Goal: Find specific page/section: Find specific page/section

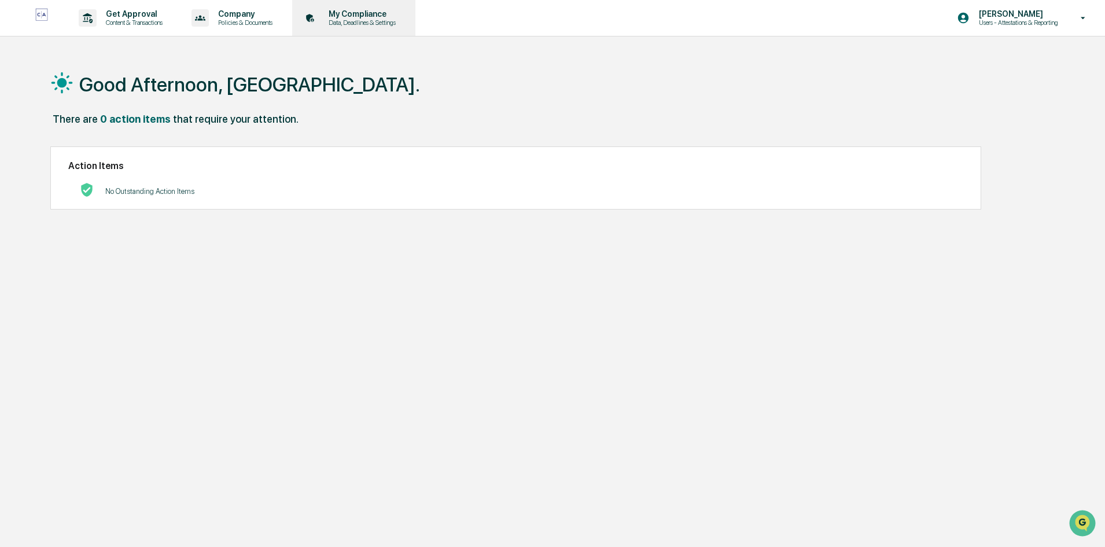
click at [356, 17] on p "My Compliance" at bounding box center [360, 13] width 82 height 9
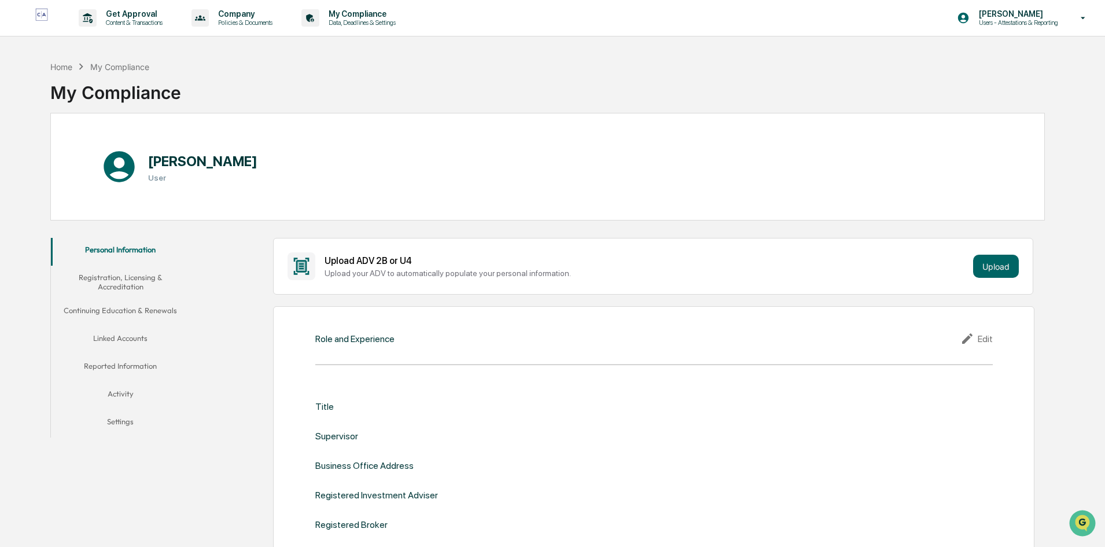
click at [378, 94] on div "Home My Compliance My Compliance" at bounding box center [547, 84] width 995 height 58
click at [128, 23] on p "Content & Transactions" at bounding box center [133, 23] width 72 height 8
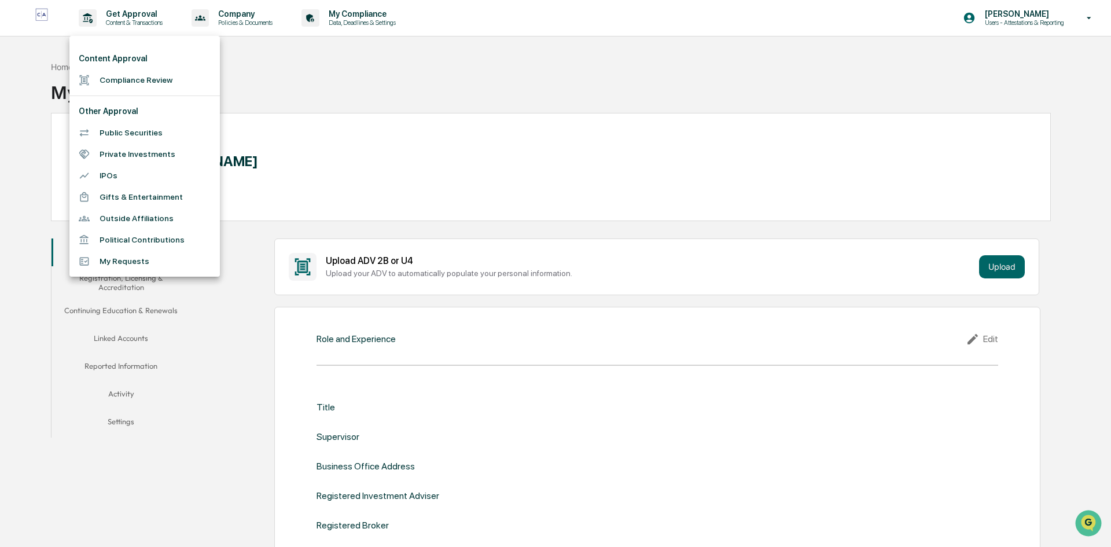
click at [135, 130] on li "Public Securities" at bounding box center [144, 132] width 150 height 21
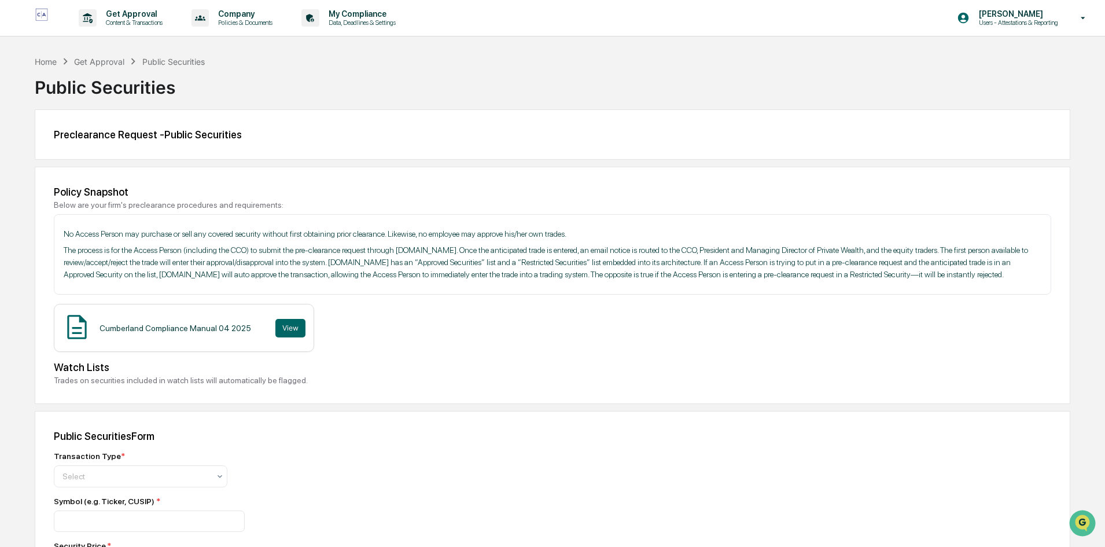
click at [600, 82] on div "Public Securities" at bounding box center [553, 83] width 1036 height 30
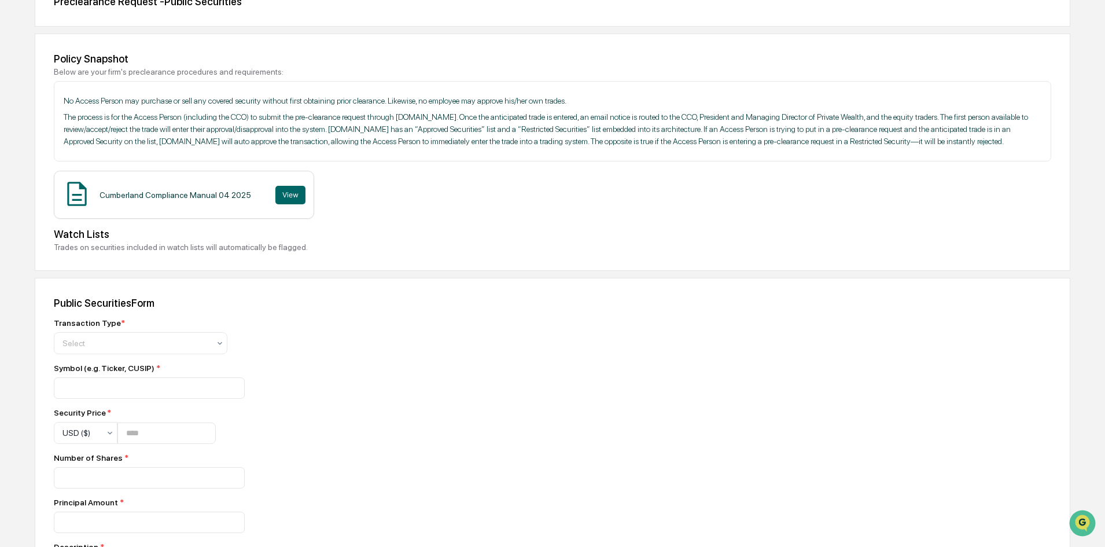
scroll to position [116, 0]
